Goal: Task Accomplishment & Management: Manage account settings

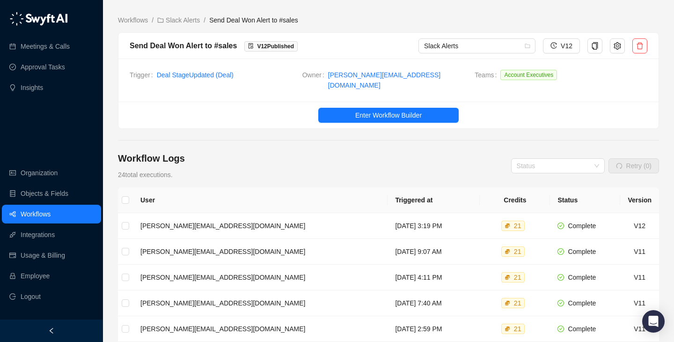
click at [377, 132] on main "Workflows / Slack Alerts / Send Deal Won Alert to #sales Send Deal Won Alert to…" at bounding box center [388, 292] width 541 height 555
click at [137, 23] on link "Workflows" at bounding box center [133, 20] width 34 height 10
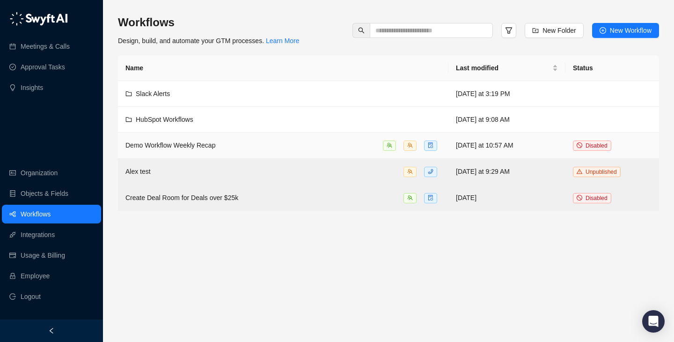
click at [348, 154] on td "Demo Workflow Weekly Recap" at bounding box center [283, 145] width 330 height 26
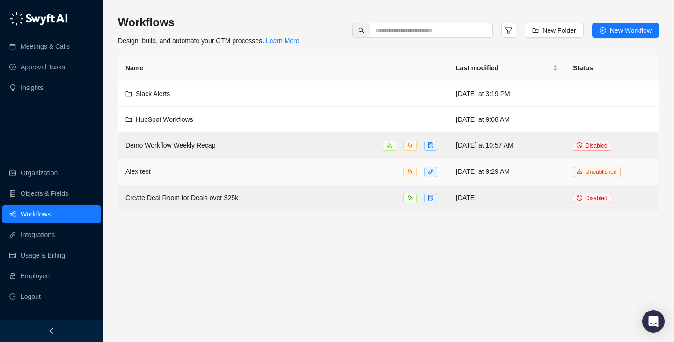
click at [357, 175] on div "Alex test" at bounding box center [282, 171] width 315 height 11
click at [363, 171] on div "Alex test" at bounding box center [282, 171] width 315 height 11
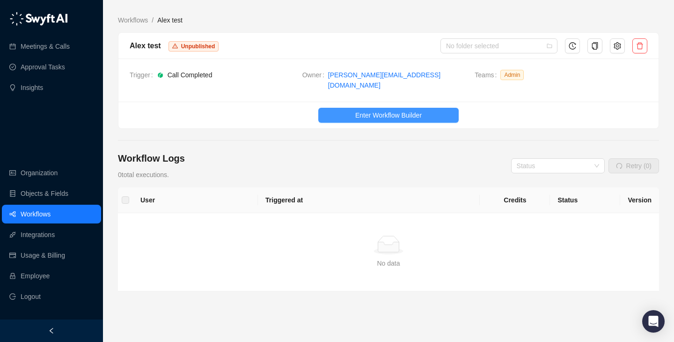
click at [396, 108] on button "Enter Workflow Builder" at bounding box center [388, 115] width 140 height 15
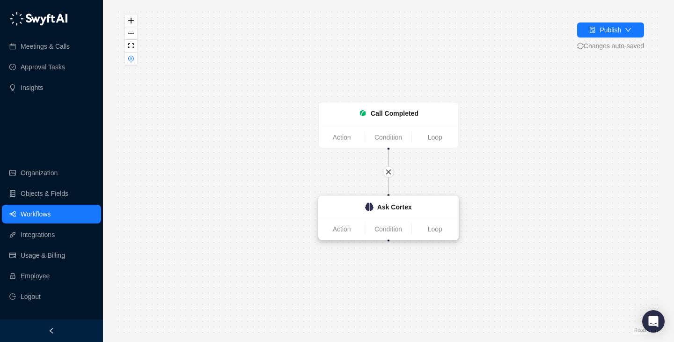
click at [384, 210] on strong "Ask Cortex" at bounding box center [394, 206] width 35 height 7
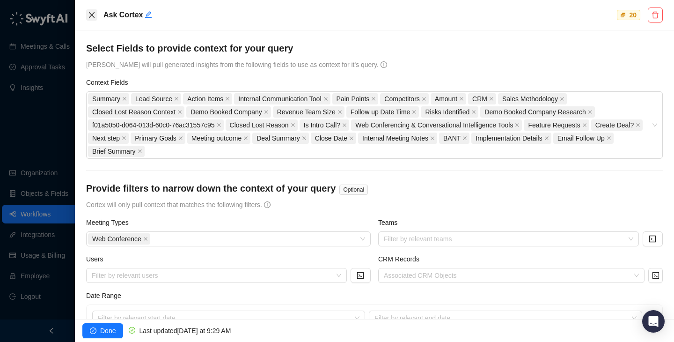
click at [88, 16] on icon "close" at bounding box center [91, 14] width 7 height 7
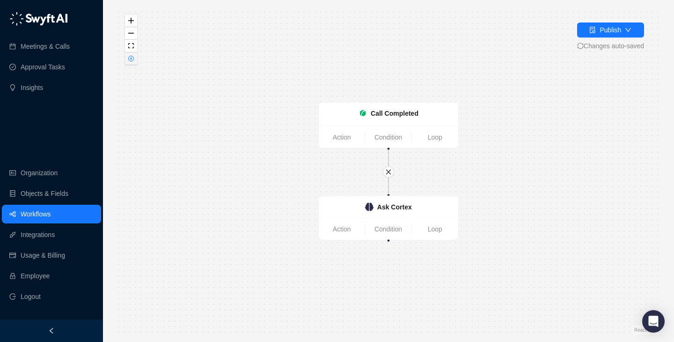
click at [126, 63] on button "button" at bounding box center [131, 58] width 12 height 13
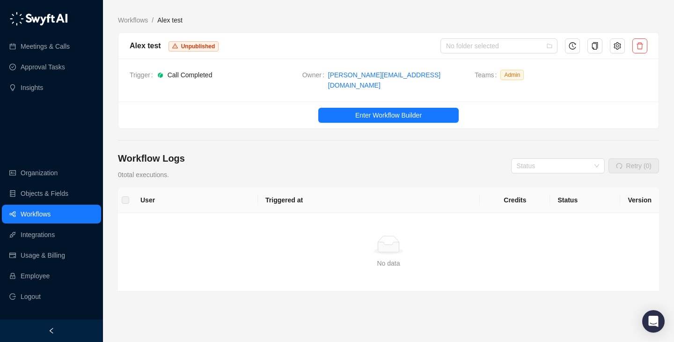
click at [127, 10] on div "Workflows / [PERSON_NAME] test [PERSON_NAME] test Unpublished No folder selecte…" at bounding box center [388, 184] width 541 height 354
click at [139, 20] on link "Workflows" at bounding box center [133, 20] width 34 height 10
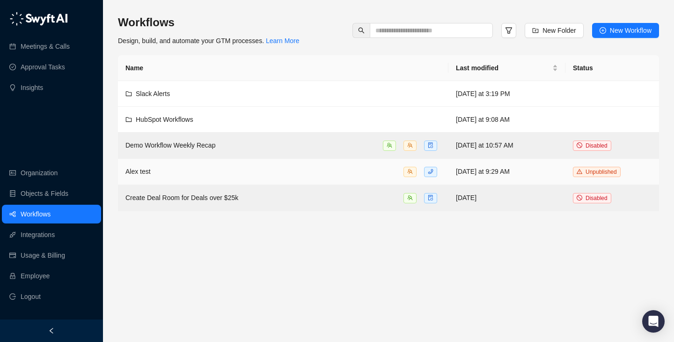
click at [352, 168] on div "Alex test" at bounding box center [282, 171] width 315 height 11
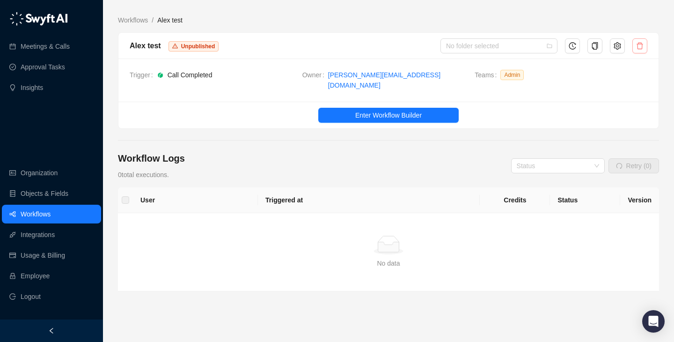
click at [641, 44] on icon "delete" at bounding box center [639, 45] width 7 height 7
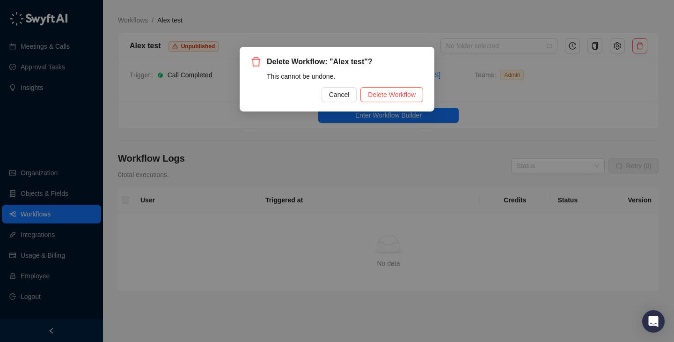
click at [407, 102] on div "Delete Workflow: "Alex test"? This cannot be undone. Cancel Delete Workflow" at bounding box center [337, 79] width 195 height 65
click at [407, 100] on button "Delete Workflow" at bounding box center [391, 94] width 63 height 15
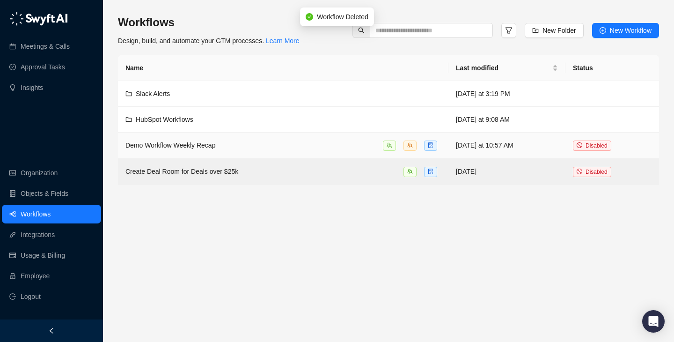
click at [404, 155] on td "Demo Workflow Weekly Recap" at bounding box center [283, 145] width 330 height 26
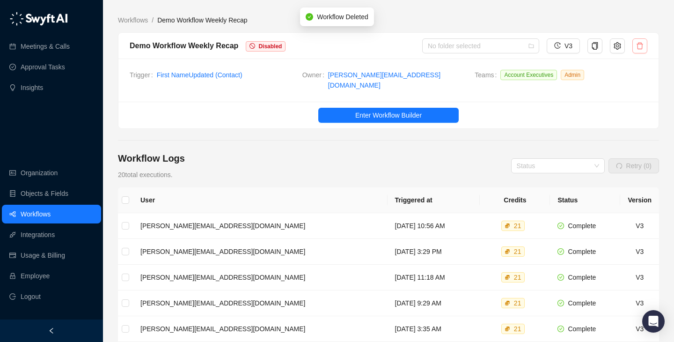
click at [641, 44] on icon "delete" at bounding box center [639, 45] width 7 height 7
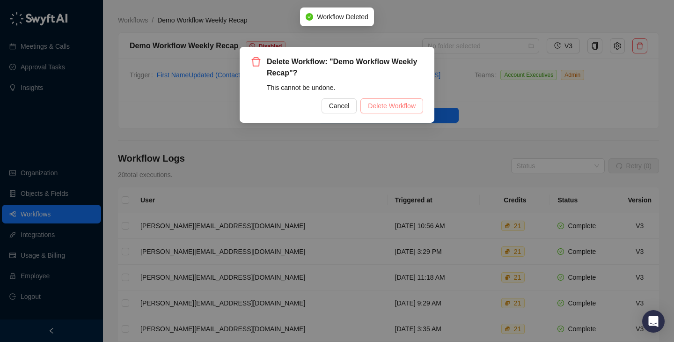
click at [392, 106] on span "Delete Workflow" at bounding box center [392, 106] width 48 height 10
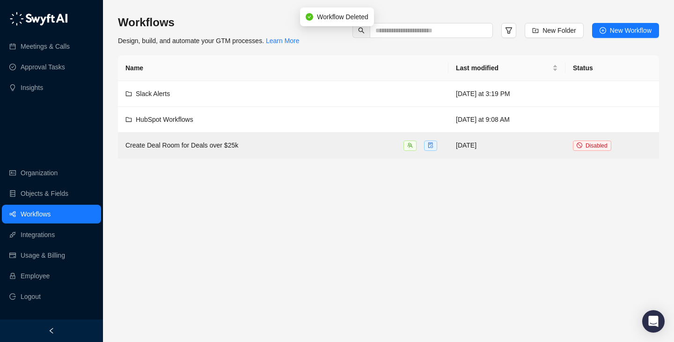
click at [307, 142] on div "Create Deal Room for Deals over $25k" at bounding box center [282, 145] width 315 height 11
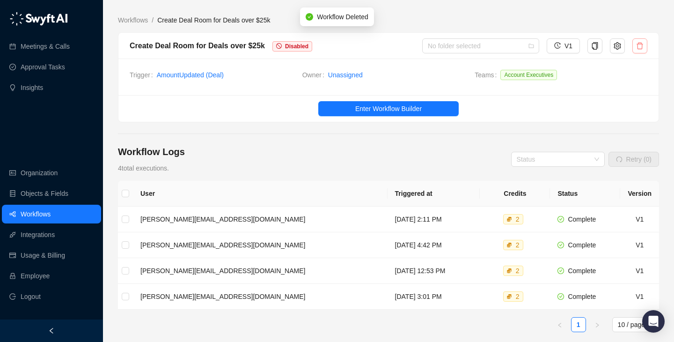
click at [639, 42] on icon "delete" at bounding box center [639, 45] width 7 height 7
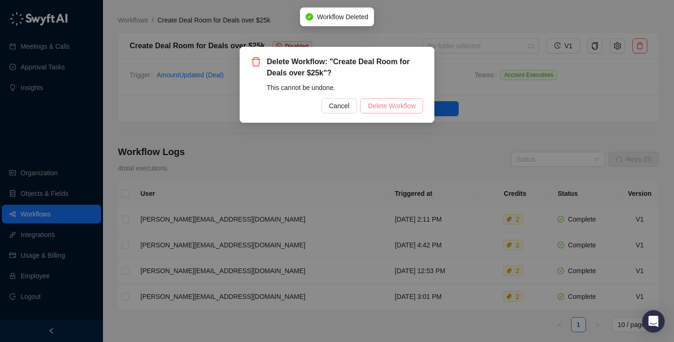
click at [388, 101] on span "Delete Workflow" at bounding box center [392, 106] width 48 height 10
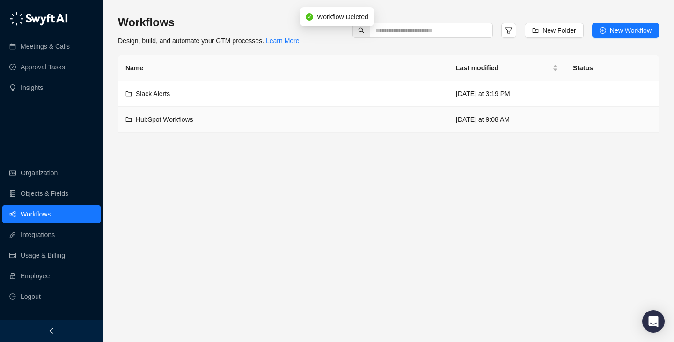
click at [331, 118] on div "HubSpot Workflows" at bounding box center [282, 119] width 315 height 10
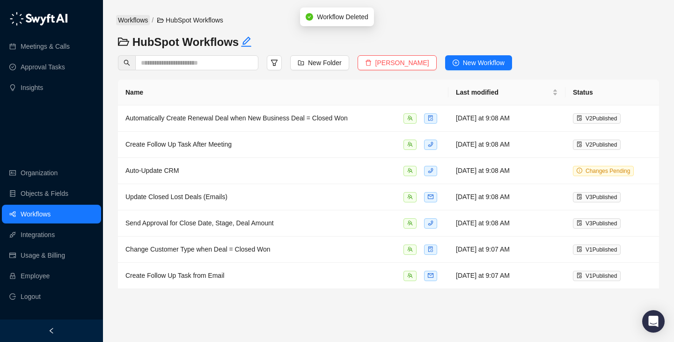
click at [127, 20] on link "Workflows" at bounding box center [133, 20] width 34 height 10
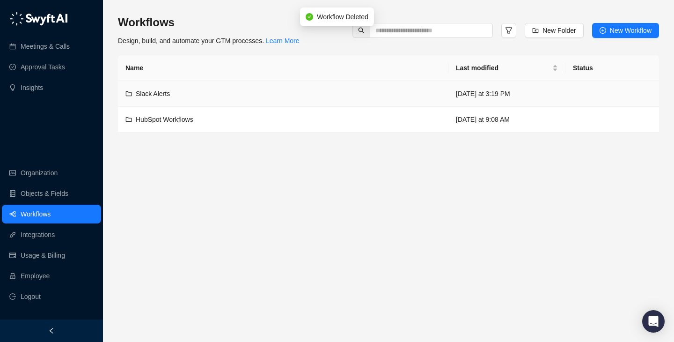
click at [225, 96] on div "Slack Alerts" at bounding box center [282, 93] width 315 height 10
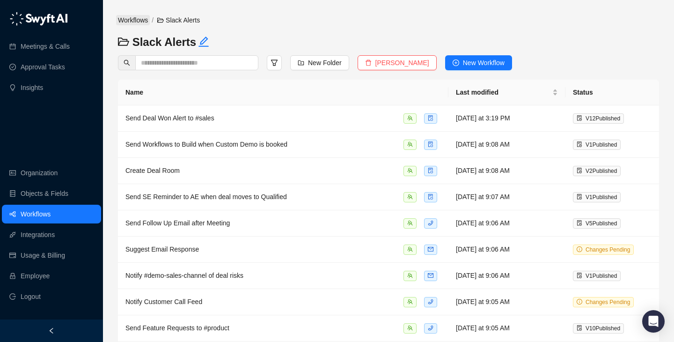
click at [135, 22] on link "Workflows" at bounding box center [133, 20] width 34 height 10
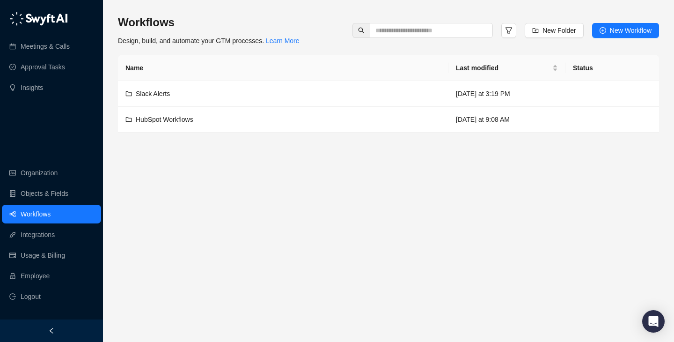
click at [356, 164] on main "Workflows Design, build, and automate your GTM processes. Learn More New Folder…" at bounding box center [388, 174] width 541 height 319
click at [363, 51] on div "Workflows Design, build, and automate your GTM processes. Learn More New Folder…" at bounding box center [388, 73] width 541 height 117
click at [345, 58] on th "Name" at bounding box center [283, 68] width 330 height 26
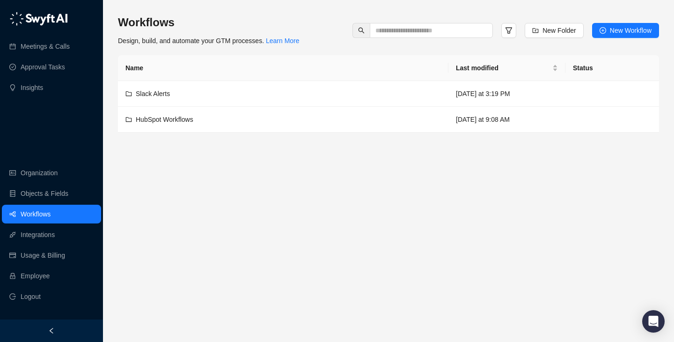
click at [339, 66] on th "Name" at bounding box center [283, 68] width 330 height 26
click at [324, 37] on div "Workflows Design, build, and automate your GTM processes. Learn More New Folder…" at bounding box center [388, 30] width 541 height 31
click at [329, 41] on div "Workflows Design, build, and automate your GTM processes. Learn More New Folder…" at bounding box center [388, 30] width 541 height 31
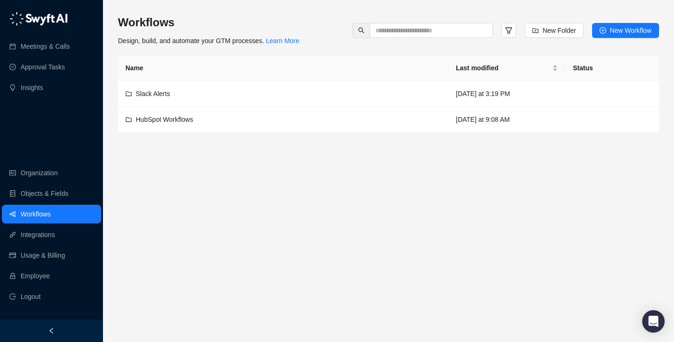
click at [338, 50] on div "Workflows Design, build, and automate your GTM processes. Learn More New Folder…" at bounding box center [388, 73] width 541 height 117
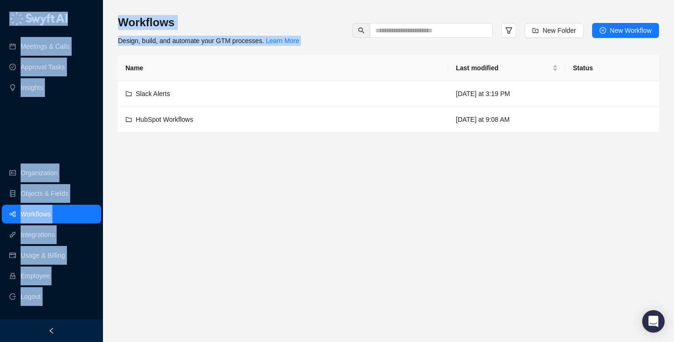
click at [338, 50] on div "Workflows Design, build, and automate your GTM processes. Learn More New Folder…" at bounding box center [388, 73] width 541 height 117
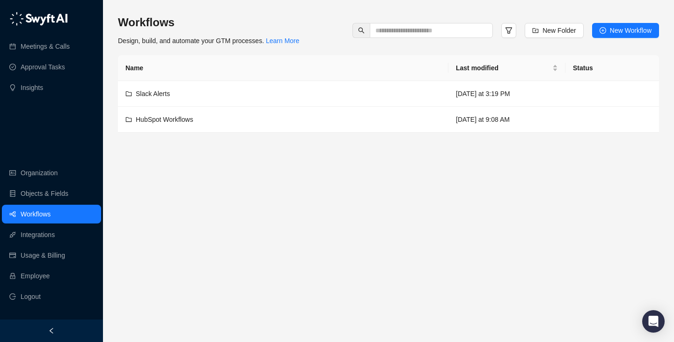
click at [329, 40] on div "Workflows Design, build, and automate your GTM processes. Learn More New Folder…" at bounding box center [388, 30] width 541 height 31
drag, startPoint x: 329, startPoint y: 32, endPoint x: 329, endPoint y: 7, distance: 25.7
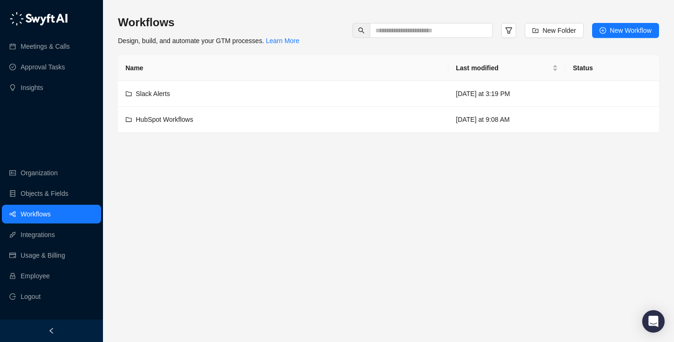
click at [329, 7] on div "Workflows Design, build, and automate your GTM processes. Learn More New Folder…" at bounding box center [388, 171] width 571 height 342
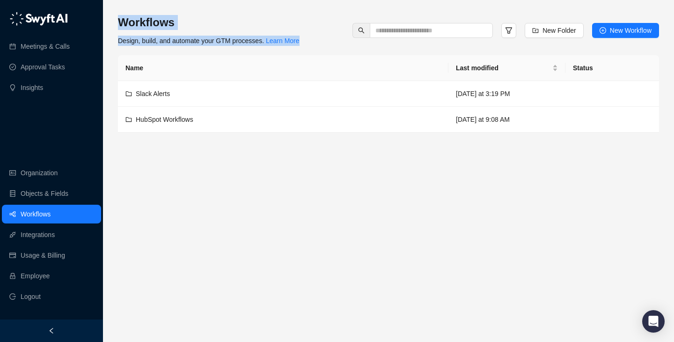
click at [329, 7] on div "Workflows Design, build, and automate your GTM processes. Learn More New Folder…" at bounding box center [388, 171] width 571 height 342
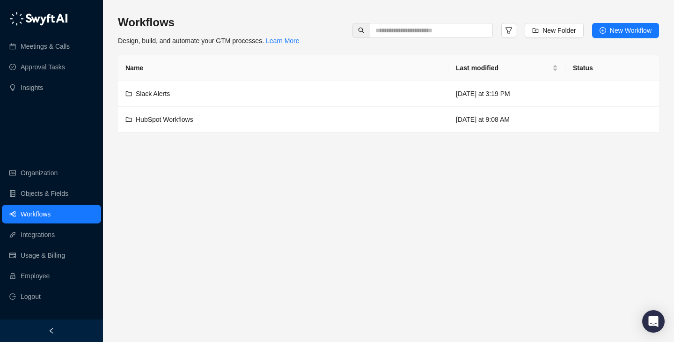
drag, startPoint x: 328, startPoint y: 13, endPoint x: 332, endPoint y: 66, distance: 53.0
click at [332, 66] on div "Workflows Design, build, and automate your GTM processes. Learn More New Folder…" at bounding box center [388, 170] width 541 height 327
click at [332, 66] on th "Name" at bounding box center [283, 68] width 330 height 26
drag, startPoint x: 332, startPoint y: 48, endPoint x: 332, endPoint y: 0, distance: 47.7
click at [332, 0] on div "Workflows Design, build, and automate your GTM processes. Learn More New Folder…" at bounding box center [388, 171] width 571 height 342
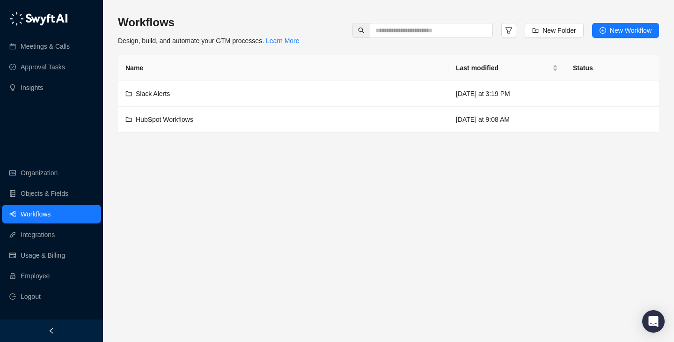
drag, startPoint x: 342, startPoint y: 32, endPoint x: 345, endPoint y: 51, distance: 18.9
click at [345, 51] on div "Workflows Design, build, and automate your GTM processes. Learn More New Folder…" at bounding box center [388, 73] width 541 height 117
drag, startPoint x: 345, startPoint y: 51, endPoint x: 309, endPoint y: 28, distance: 42.3
click at [309, 28] on div "Workflows Design, build, and automate your GTM processes. Learn More New Folder…" at bounding box center [388, 73] width 541 height 117
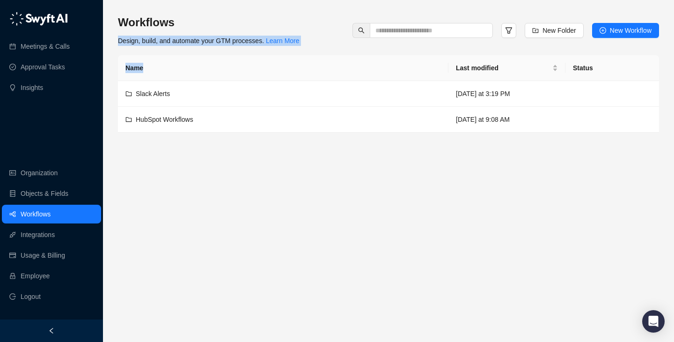
click at [309, 28] on div "Workflows Design, build, and automate your GTM processes. Learn More New Folder…" at bounding box center [388, 30] width 541 height 31
drag, startPoint x: 309, startPoint y: 28, endPoint x: 352, endPoint y: 60, distance: 53.8
click at [352, 60] on div "Workflows Design, build, and automate your GTM processes. Learn More New Folder…" at bounding box center [388, 73] width 541 height 117
click at [352, 60] on th "Name" at bounding box center [283, 68] width 330 height 26
drag, startPoint x: 352, startPoint y: 60, endPoint x: 295, endPoint y: 8, distance: 77.2
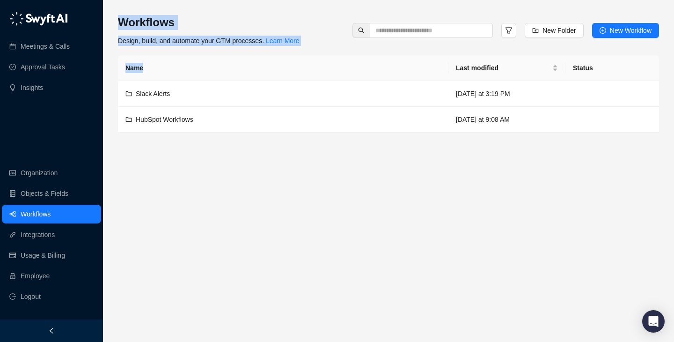
click at [295, 8] on div "Workflows Design, build, and automate your GTM processes. Learn More New Folder…" at bounding box center [388, 170] width 541 height 327
drag, startPoint x: 295, startPoint y: 8, endPoint x: 377, endPoint y: 79, distance: 107.8
click at [376, 79] on div "Workflows Design, build, and automate your GTM processes. Learn More New Folder…" at bounding box center [388, 170] width 541 height 327
click at [377, 79] on th "Name" at bounding box center [283, 68] width 330 height 26
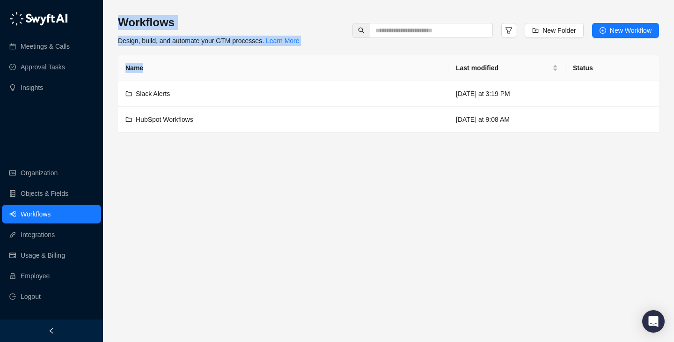
drag, startPoint x: 349, startPoint y: 67, endPoint x: 191, endPoint y: 10, distance: 168.0
click at [191, 10] on div "Workflows Design, build, and automate your GTM processes. Learn More New Folder…" at bounding box center [388, 170] width 541 height 327
drag, startPoint x: 191, startPoint y: 10, endPoint x: 211, endPoint y: 69, distance: 61.9
click at [211, 69] on div "Workflows Design, build, and automate your GTM processes. Learn More New Folder…" at bounding box center [388, 170] width 541 height 327
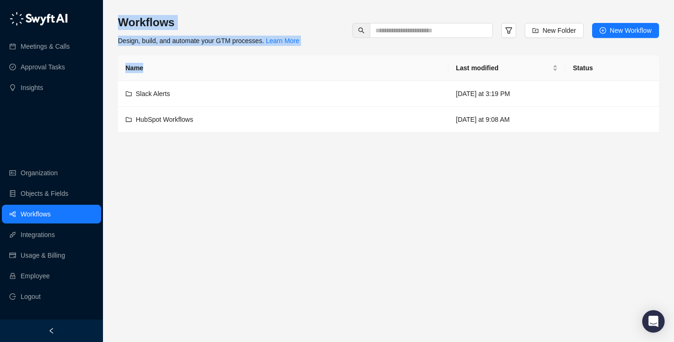
click at [211, 69] on th "Name" at bounding box center [283, 68] width 330 height 26
drag, startPoint x: 211, startPoint y: 69, endPoint x: 129, endPoint y: 20, distance: 95.3
click at [129, 21] on div "Workflows Design, build, and automate your GTM processes. Learn More New Folder…" at bounding box center [388, 73] width 541 height 117
click at [129, 20] on h3 "Workflows" at bounding box center [209, 22] width 182 height 15
drag, startPoint x: 129, startPoint y: 20, endPoint x: 174, endPoint y: 67, distance: 65.2
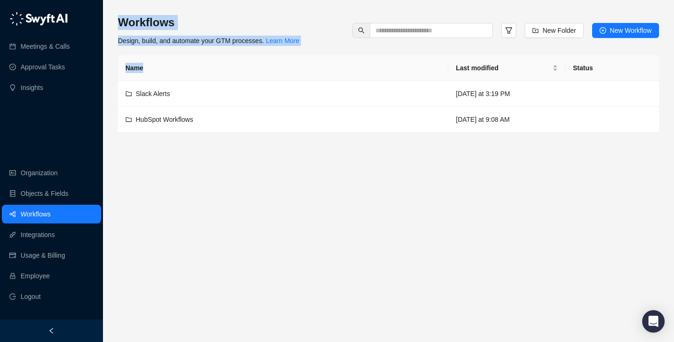
click at [174, 67] on div "Workflows Design, build, and automate your GTM processes. Learn More New Folder…" at bounding box center [388, 73] width 541 height 117
click at [174, 67] on th "Name" at bounding box center [283, 68] width 330 height 26
drag, startPoint x: 174, startPoint y: 67, endPoint x: 139, endPoint y: 29, distance: 52.0
click at [139, 29] on div "Workflows Design, build, and automate your GTM processes. Learn More New Folder…" at bounding box center [388, 73] width 541 height 117
click at [139, 29] on h3 "Workflows" at bounding box center [209, 22] width 182 height 15
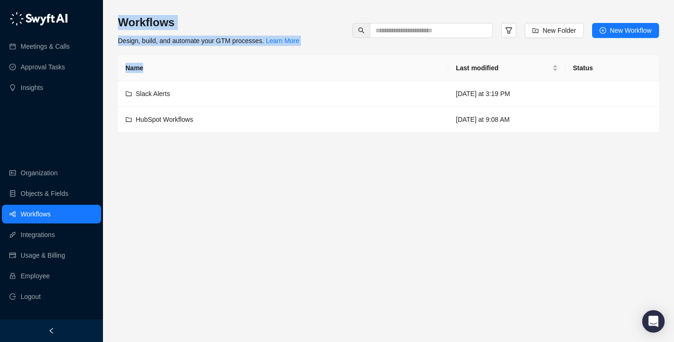
drag, startPoint x: 139, startPoint y: 29, endPoint x: 180, endPoint y: 72, distance: 59.3
click at [180, 72] on div "Workflows Design, build, and automate your GTM processes. Learn More New Folder…" at bounding box center [388, 73] width 541 height 117
click at [180, 72] on th "Name" at bounding box center [283, 68] width 330 height 26
drag, startPoint x: 180, startPoint y: 72, endPoint x: 120, endPoint y: 31, distance: 72.4
click at [119, 31] on div "Workflows Design, build, and automate your GTM processes. Learn More New Folder…" at bounding box center [388, 73] width 541 height 117
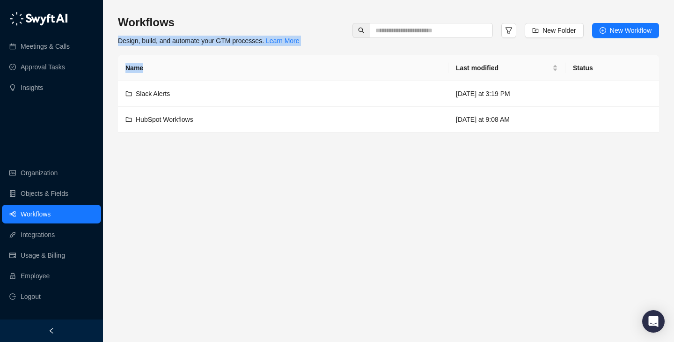
click at [120, 31] on div "Workflows Design, build, and automate your GTM processes. Learn More" at bounding box center [209, 30] width 182 height 31
drag, startPoint x: 118, startPoint y: 25, endPoint x: 181, endPoint y: 61, distance: 72.5
click at [181, 61] on div "Workflows Design, build, and automate your GTM processes. Learn More New Folder…" at bounding box center [388, 73] width 541 height 117
click at [181, 61] on th "Name" at bounding box center [283, 68] width 330 height 26
drag, startPoint x: 185, startPoint y: 71, endPoint x: 103, endPoint y: 14, distance: 99.6
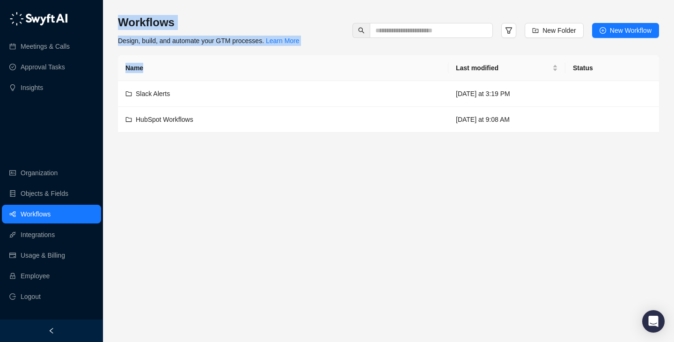
click at [103, 14] on div "Workflows Design, build, and automate your GTM processes. Learn More New Folder…" at bounding box center [388, 171] width 571 height 342
drag, startPoint x: 108, startPoint y: 14, endPoint x: 181, endPoint y: 72, distance: 93.3
click at [183, 73] on div "Workflows Design, build, and automate your GTM processes. Learn More New Folder…" at bounding box center [388, 171] width 571 height 342
click at [181, 72] on th "Name" at bounding box center [283, 68] width 330 height 26
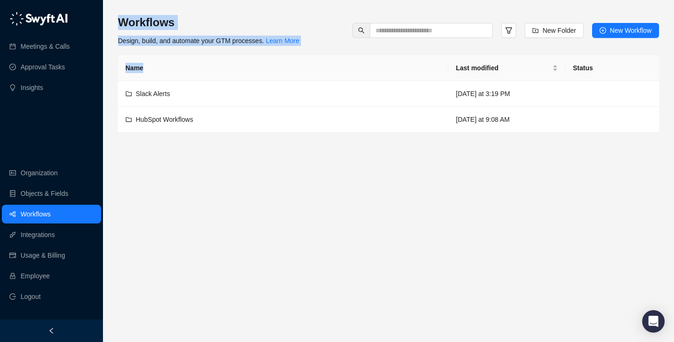
drag, startPoint x: 181, startPoint y: 72, endPoint x: 118, endPoint y: 22, distance: 80.9
click at [116, 20] on div "Workflows Design, build, and automate your GTM processes. Learn More New Folder…" at bounding box center [388, 171] width 571 height 342
drag, startPoint x: 118, startPoint y: 22, endPoint x: 183, endPoint y: 63, distance: 76.8
click at [183, 63] on div "Workflows Design, build, and automate your GTM processes. Learn More New Folder…" at bounding box center [388, 171] width 571 height 342
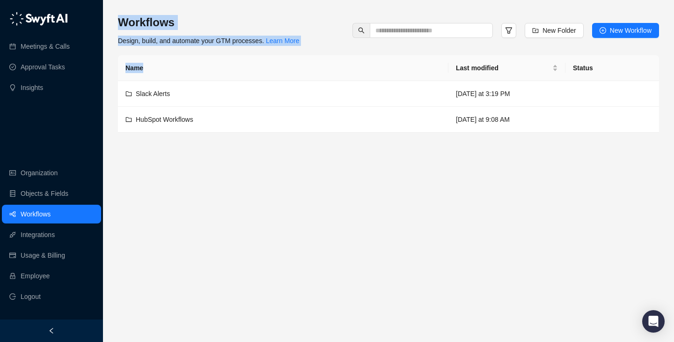
click at [183, 63] on th "Name" at bounding box center [283, 68] width 330 height 26
drag, startPoint x: 183, startPoint y: 63, endPoint x: 128, endPoint y: 13, distance: 74.2
click at [128, 13] on div "Workflows Design, build, and automate your GTM processes. Learn More New Folder…" at bounding box center [388, 170] width 541 height 327
drag, startPoint x: 128, startPoint y: 13, endPoint x: 204, endPoint y: 77, distance: 99.2
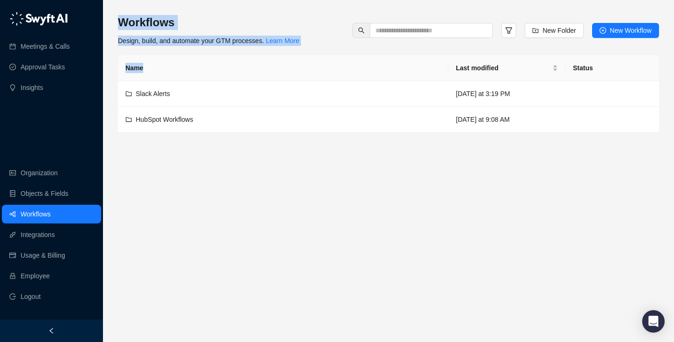
click at [204, 77] on div "Workflows Design, build, and automate your GTM processes. Learn More New Folder…" at bounding box center [388, 170] width 541 height 327
click at [204, 77] on th "Name" at bounding box center [283, 68] width 330 height 26
drag, startPoint x: 204, startPoint y: 77, endPoint x: 142, endPoint y: 16, distance: 87.0
click at [142, 16] on div "Workflows Design, build, and automate your GTM processes. Learn More New Folder…" at bounding box center [388, 73] width 541 height 117
click at [142, 16] on h3 "Workflows" at bounding box center [209, 22] width 182 height 15
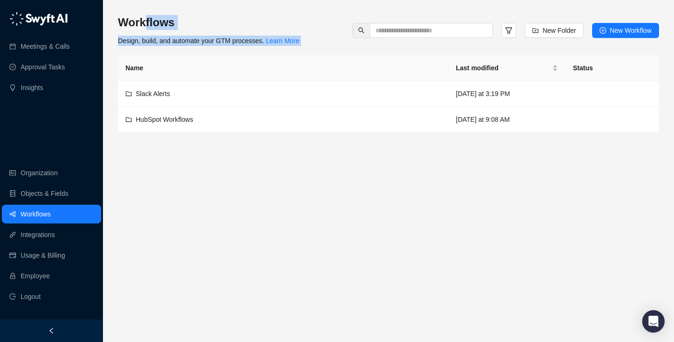
drag, startPoint x: 142, startPoint y: 16, endPoint x: 184, endPoint y: 62, distance: 62.6
click at [184, 62] on div "Workflows Design, build, and automate your GTM processes. Learn More New Folder…" at bounding box center [388, 73] width 541 height 117
click at [184, 62] on th "Name" at bounding box center [283, 68] width 330 height 26
drag, startPoint x: 185, startPoint y: 65, endPoint x: 119, endPoint y: 19, distance: 80.4
click at [119, 19] on div "Workflows Design, build, and automate your GTM processes. Learn More New Folder…" at bounding box center [388, 73] width 541 height 117
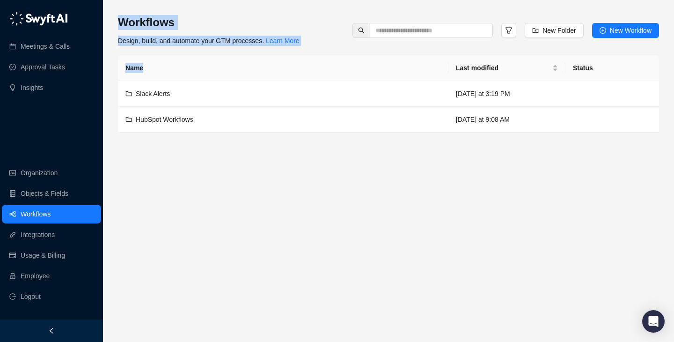
click at [119, 19] on h3 "Workflows" at bounding box center [209, 22] width 182 height 15
drag, startPoint x: 119, startPoint y: 19, endPoint x: 185, endPoint y: 75, distance: 86.3
click at [185, 75] on div "Workflows Design, build, and automate your GTM processes. Learn More New Folder…" at bounding box center [388, 73] width 541 height 117
click at [185, 75] on th "Name" at bounding box center [283, 68] width 330 height 26
drag, startPoint x: 185, startPoint y: 75, endPoint x: 139, endPoint y: 23, distance: 69.0
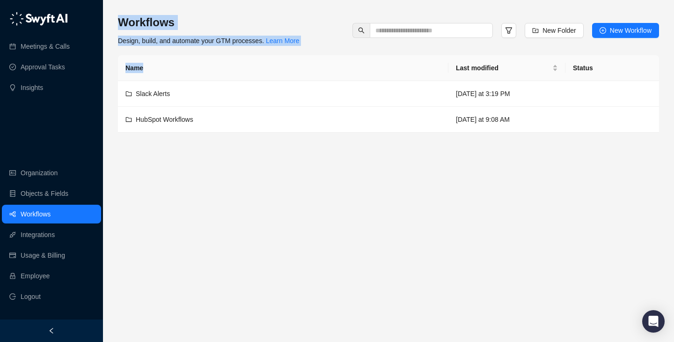
click at [139, 23] on div "Workflows Design, build, and automate your GTM processes. Learn More New Folder…" at bounding box center [388, 73] width 541 height 117
click at [139, 23] on h3 "Workflows" at bounding box center [209, 22] width 182 height 15
drag, startPoint x: 139, startPoint y: 23, endPoint x: 173, endPoint y: 63, distance: 52.1
click at [173, 63] on div "Workflows Design, build, and automate your GTM processes. Learn More New Folder…" at bounding box center [388, 73] width 541 height 117
click at [173, 63] on th "Name" at bounding box center [283, 68] width 330 height 26
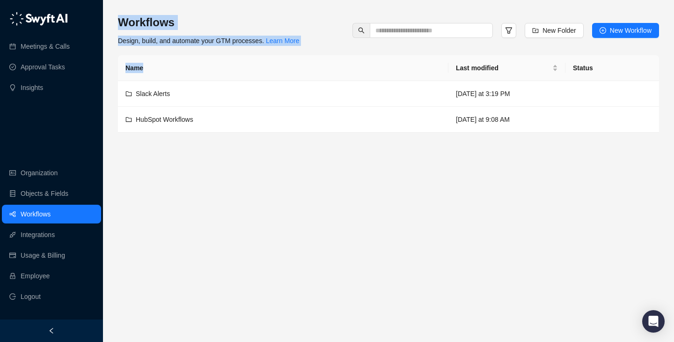
drag, startPoint x: 173, startPoint y: 63, endPoint x: 121, endPoint y: 11, distance: 73.8
click at [121, 11] on div "Workflows Design, build, and automate your GTM processes. Learn More New Folder…" at bounding box center [388, 170] width 541 height 327
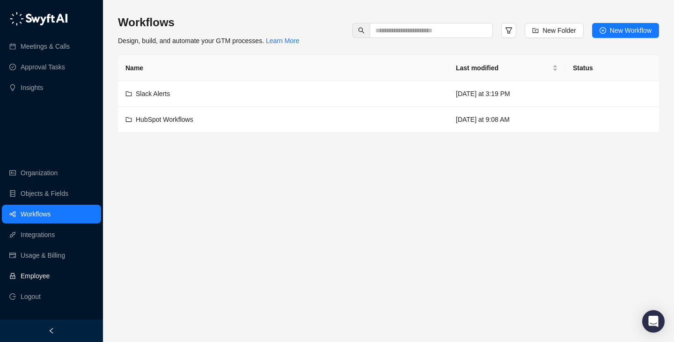
click at [50, 268] on link "Employee" at bounding box center [35, 275] width 29 height 19
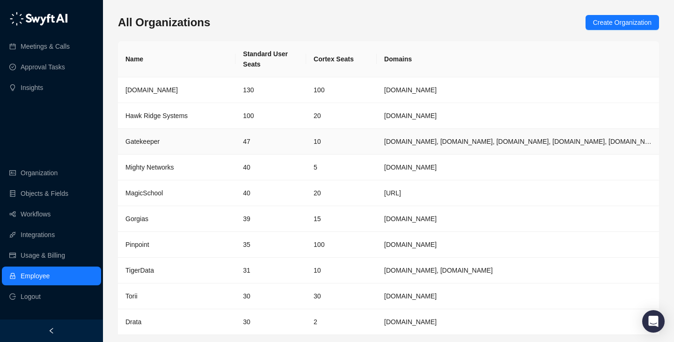
scroll to position [30, 0]
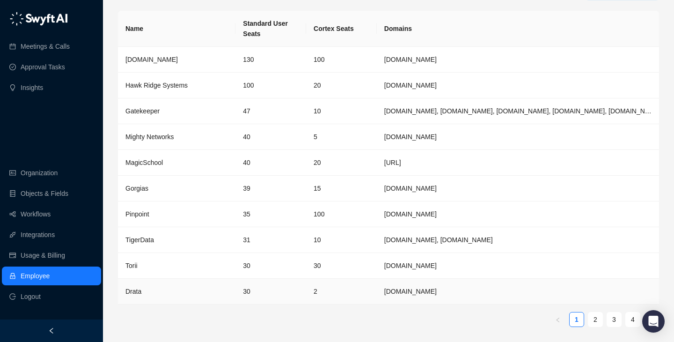
click at [284, 266] on td "30" at bounding box center [270, 266] width 71 height 26
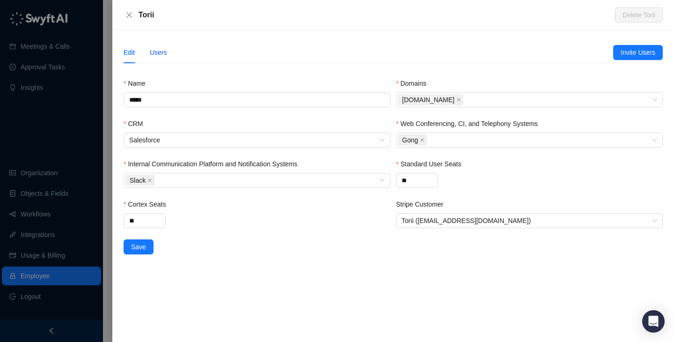
click at [162, 53] on div "Users" at bounding box center [158, 52] width 17 height 10
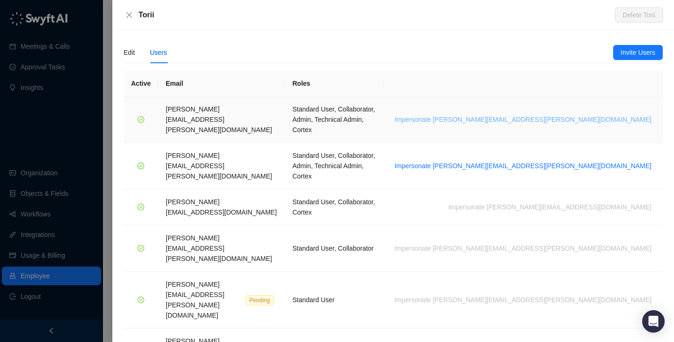
click at [564, 114] on span "Impersonate [PERSON_NAME][EMAIL_ADDRESS][PERSON_NAME][DOMAIN_NAME]" at bounding box center [522, 119] width 257 height 10
